Goal: Download file/media

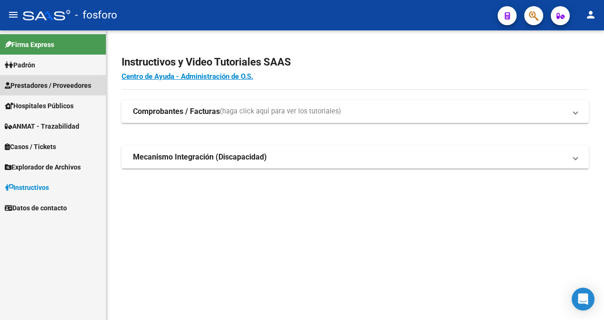
click at [69, 85] on span "Prestadores / Proveedores" at bounding box center [48, 85] width 86 height 10
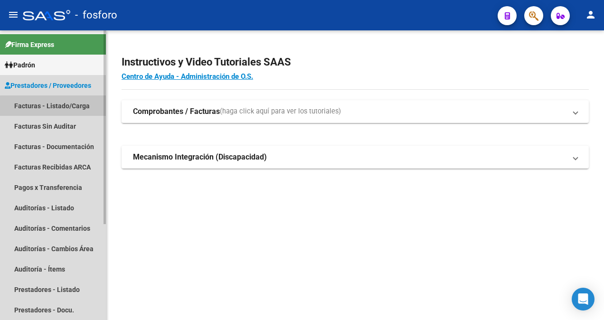
click at [72, 107] on link "Facturas - Listado/Carga" at bounding box center [53, 106] width 106 height 20
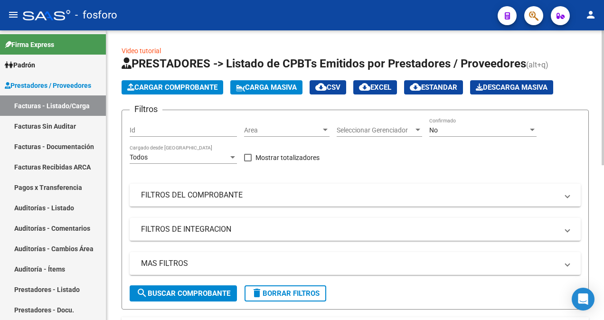
click at [327, 132] on div at bounding box center [325, 130] width 9 height 8
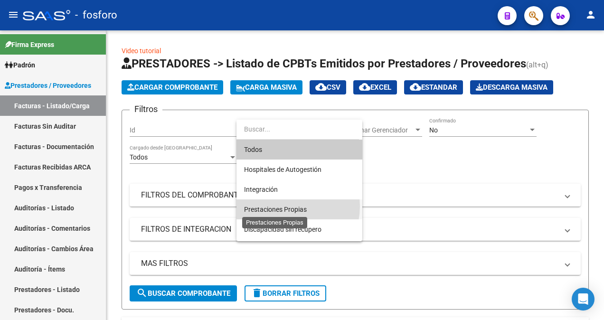
click at [282, 206] on span "Prestaciones Propias" at bounding box center [275, 210] width 63 height 8
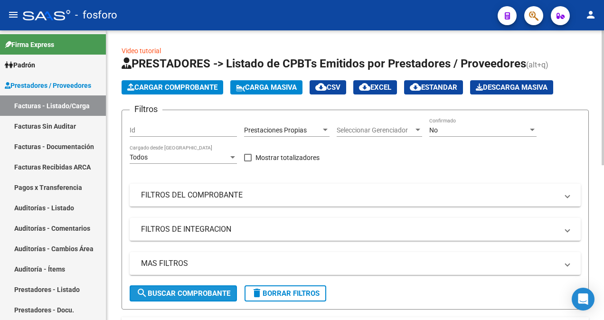
click at [214, 295] on span "search Buscar Comprobante" at bounding box center [183, 293] width 94 height 9
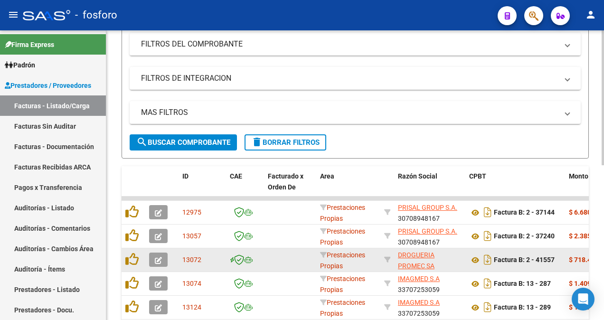
scroll to position [190, 0]
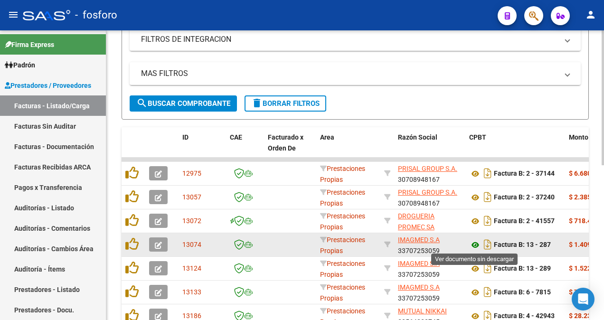
click at [479, 242] on icon at bounding box center [475, 244] width 12 height 11
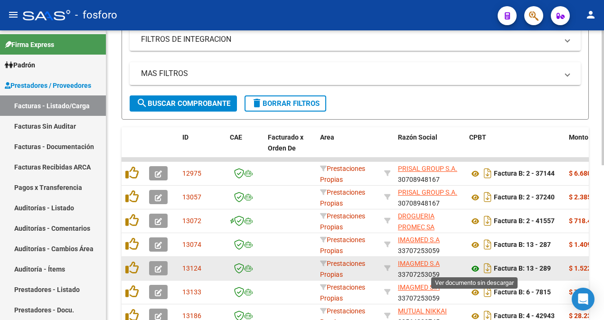
click at [473, 265] on icon at bounding box center [475, 268] width 12 height 11
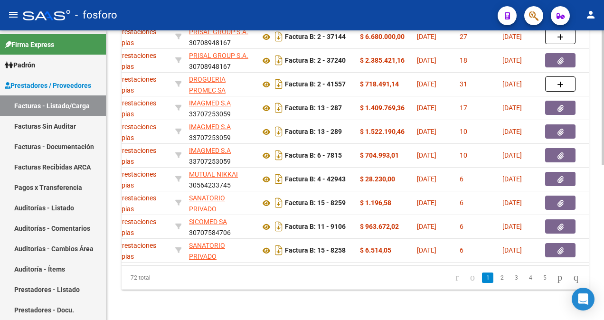
scroll to position [0, 228]
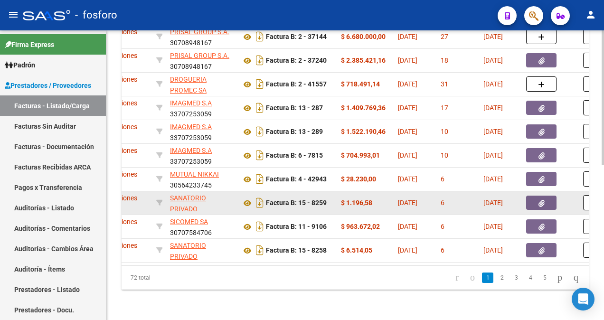
click at [443, 198] on div "6" at bounding box center [458, 203] width 35 height 11
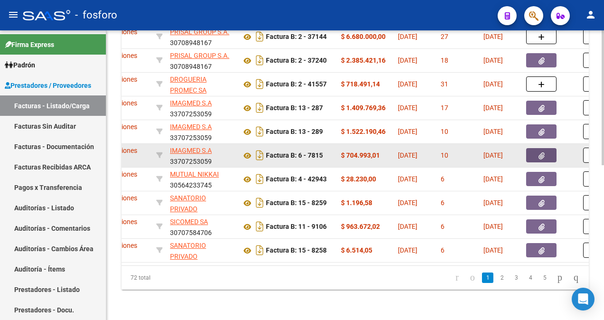
click at [537, 148] on button "button" at bounding box center [542, 155] width 30 height 14
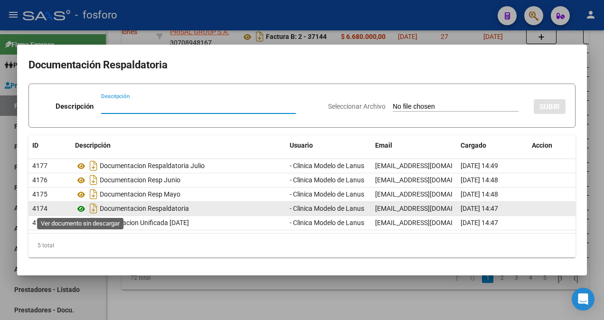
click at [81, 208] on icon at bounding box center [81, 208] width 12 height 11
click at [79, 206] on icon at bounding box center [81, 208] width 12 height 11
click at [81, 206] on icon at bounding box center [81, 208] width 12 height 11
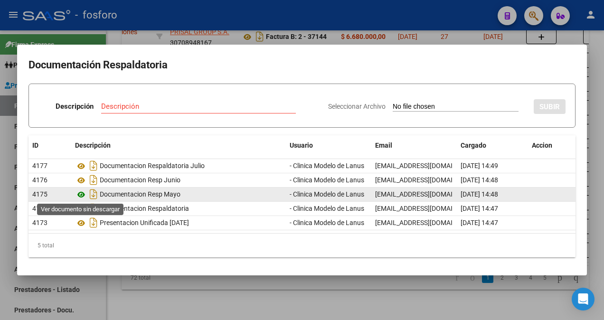
click at [82, 194] on icon at bounding box center [81, 194] width 12 height 11
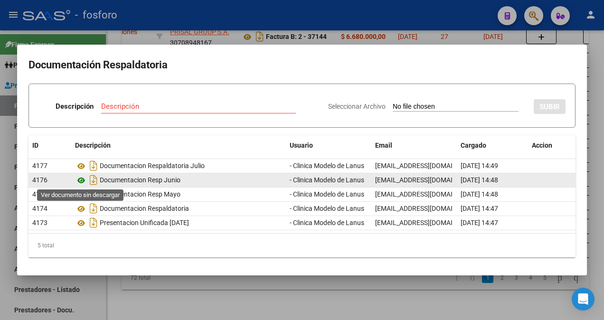
click at [80, 180] on icon at bounding box center [81, 180] width 12 height 11
